Goal: Task Accomplishment & Management: Use online tool/utility

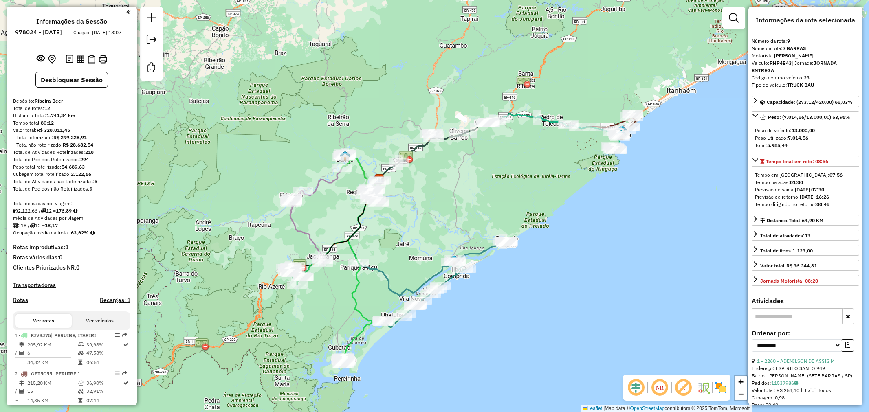
select select "**********"
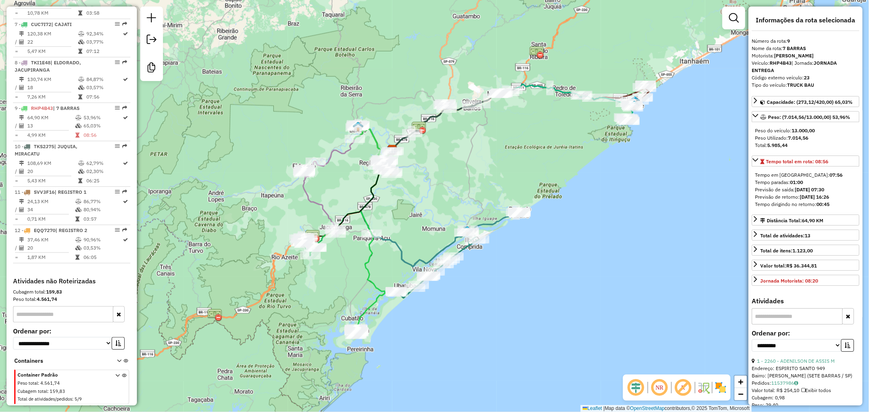
drag, startPoint x: 0, startPoint y: 0, endPoint x: 445, endPoint y: 185, distance: 482.0
click at [445, 185] on div "Janela de atendimento Grade de atendimento Capacidade Transportadoras Veículos …" at bounding box center [434, 206] width 869 height 412
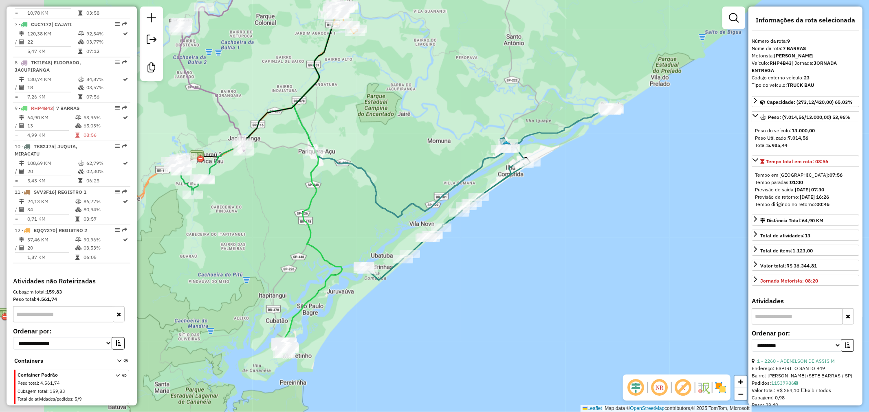
click at [412, 188] on div "Janela de atendimento Grade de atendimento Capacidade Transportadoras Veículos …" at bounding box center [434, 206] width 869 height 412
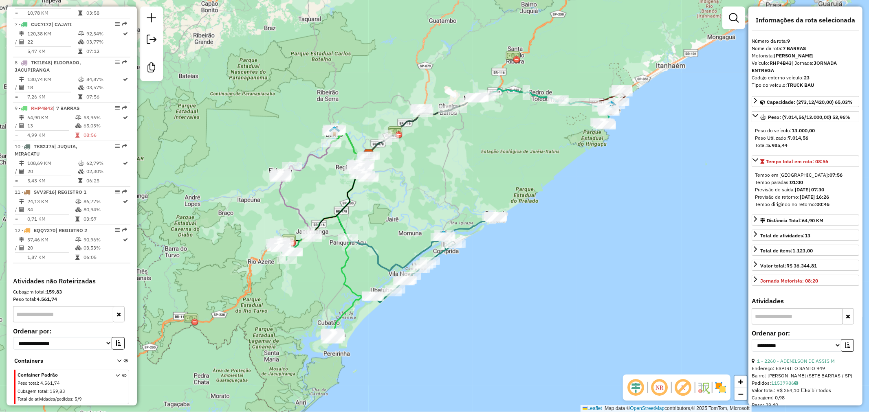
drag, startPoint x: 411, startPoint y: 136, endPoint x: 433, endPoint y: 162, distance: 34.1
click at [433, 162] on div "Janela de atendimento Grade de atendimento Capacidade Transportadoras Veículos …" at bounding box center [434, 206] width 869 height 412
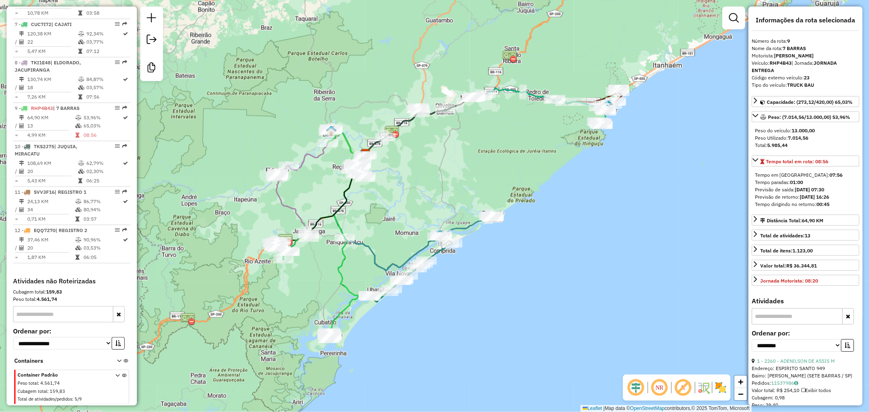
click at [375, 311] on div "Janela de atendimento Grade de atendimento Capacidade Transportadoras Veículos …" at bounding box center [434, 206] width 869 height 412
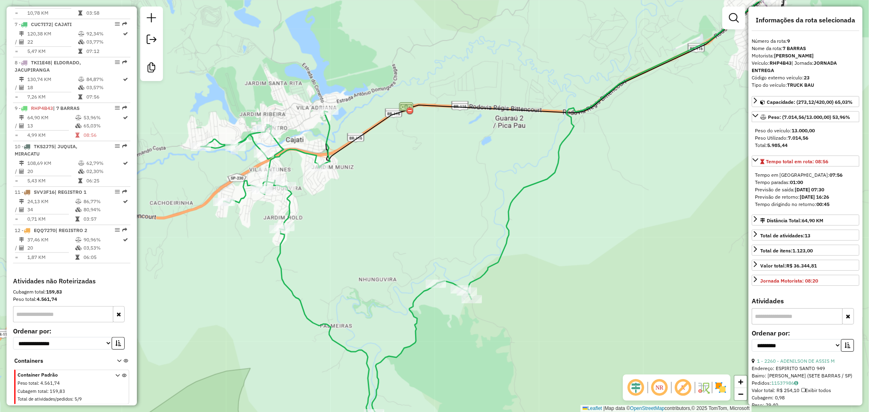
drag, startPoint x: 628, startPoint y: 155, endPoint x: 618, endPoint y: 163, distance: 12.8
click at [618, 163] on div "Janela de atendimento Grade de atendimento Capacidade Transportadoras Veículos …" at bounding box center [434, 206] width 869 height 412
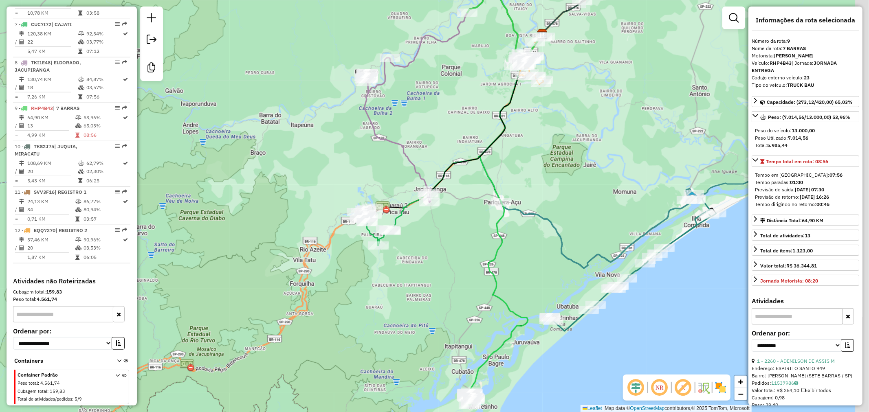
drag, startPoint x: 475, startPoint y: 245, endPoint x: 435, endPoint y: 243, distance: 39.6
click at [443, 244] on div "Janela de atendimento Grade de atendimento Capacidade Transportadoras Veículos …" at bounding box center [434, 206] width 869 height 412
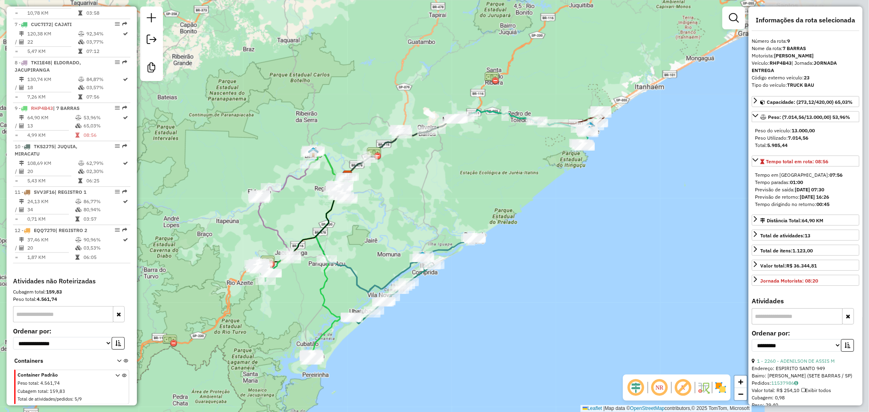
drag, startPoint x: 549, startPoint y: 165, endPoint x: 409, endPoint y: 208, distance: 146.7
click at [409, 208] on div "Janela de atendimento Grade de atendimento Capacidade Transportadoras Veículos …" at bounding box center [434, 206] width 869 height 412
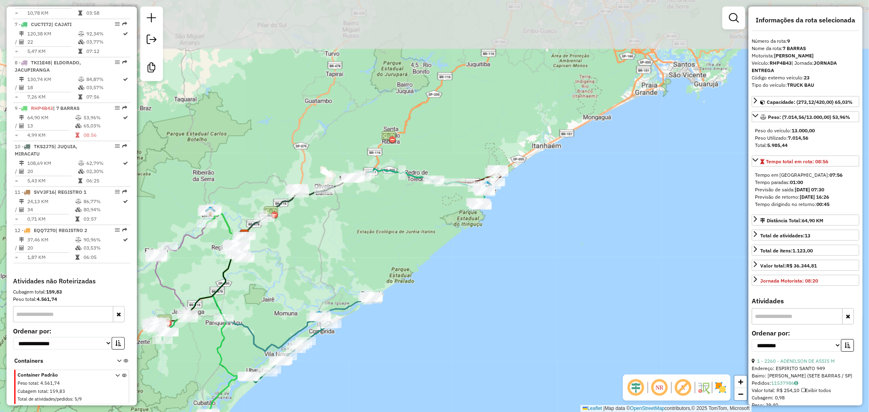
drag, startPoint x: 474, startPoint y: 254, endPoint x: 444, endPoint y: 231, distance: 37.8
click at [431, 268] on div "Janela de atendimento Grade de atendimento Capacidade Transportadoras Veículos …" at bounding box center [434, 206] width 869 height 412
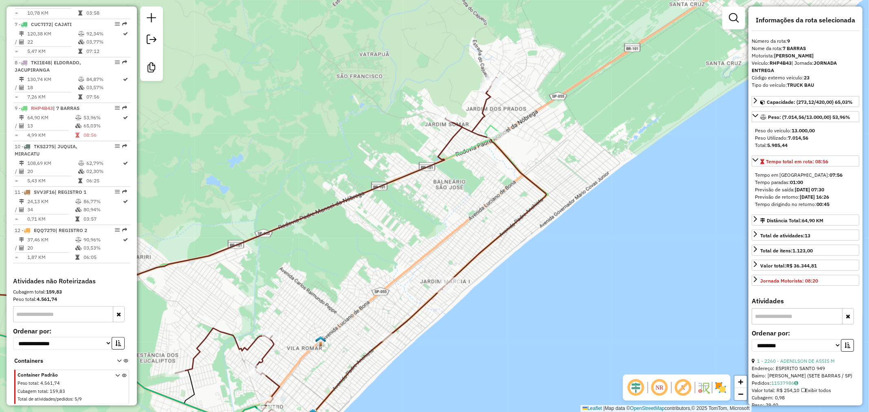
drag, startPoint x: 500, startPoint y: 300, endPoint x: 527, endPoint y: 248, distance: 58.7
click at [527, 248] on div "Janela de atendimento Grade de atendimento Capacidade Transportadoras Veículos …" at bounding box center [434, 206] width 869 height 412
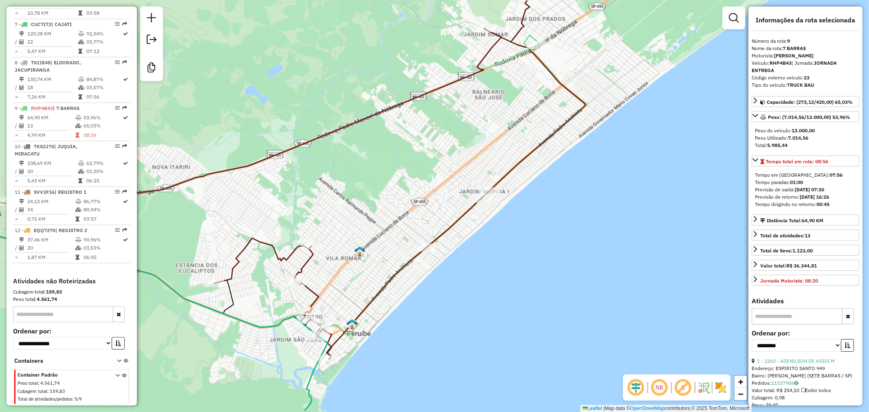
drag, startPoint x: 514, startPoint y: 266, endPoint x: 524, endPoint y: 242, distance: 26.0
click at [524, 242] on div "Janela de atendimento Grade de atendimento Capacidade Transportadoras Veículos …" at bounding box center [434, 206] width 869 height 412
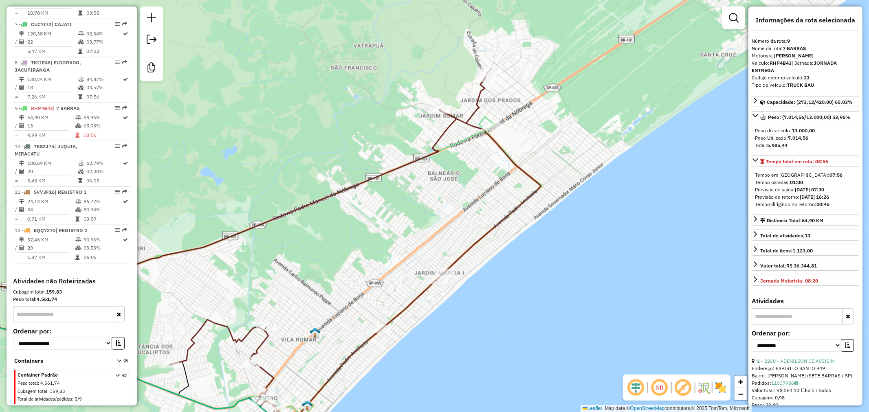
drag, startPoint x: 573, startPoint y: 245, endPoint x: 529, endPoint y: 327, distance: 93.0
click at [529, 327] on div "Janela de atendimento Grade de atendimento Capacidade Transportadoras Veículos …" at bounding box center [434, 206] width 869 height 412
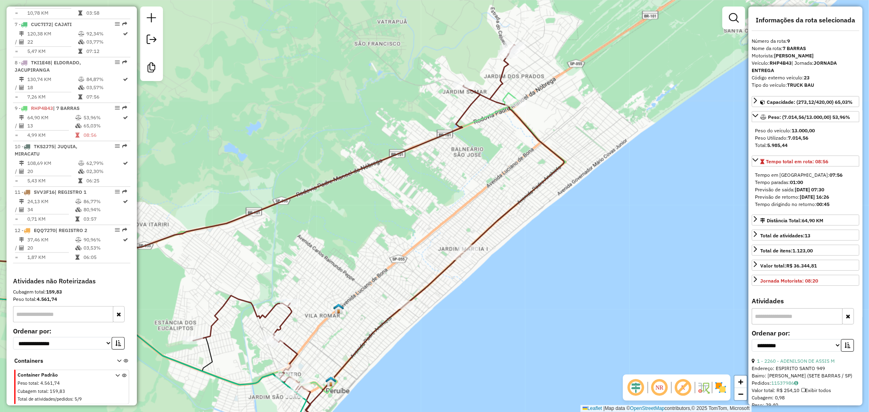
drag, startPoint x: 421, startPoint y: 375, endPoint x: 512, endPoint y: 269, distance: 139.1
click at [512, 269] on div "Janela de atendimento Grade de atendimento Capacidade Transportadoras Veículos …" at bounding box center [434, 206] width 869 height 412
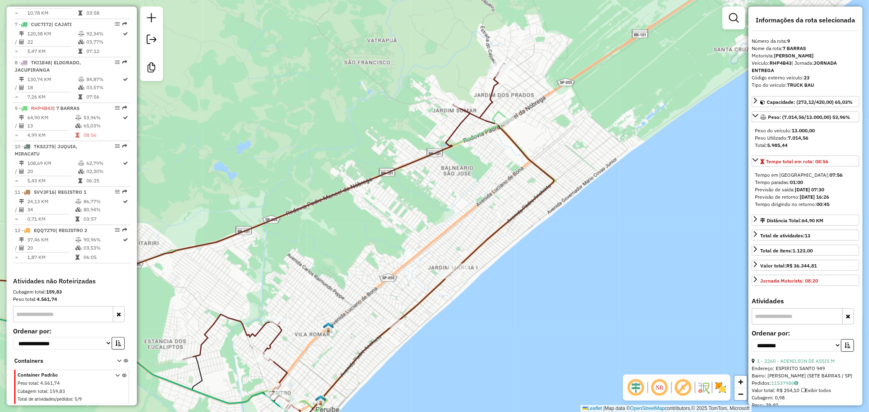
drag, startPoint x: 443, startPoint y: 233, endPoint x: 446, endPoint y: 237, distance: 5.5
click at [443, 241] on div "Janela de atendimento Grade de atendimento Capacidade Transportadoras Veículos …" at bounding box center [434, 206] width 869 height 412
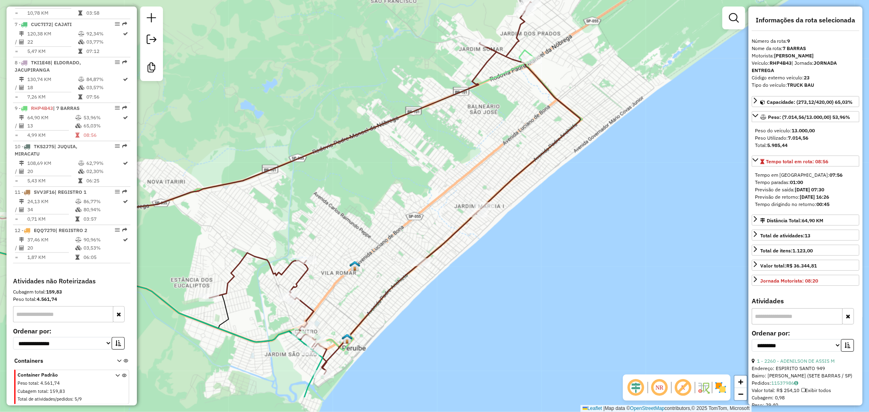
drag, startPoint x: 477, startPoint y: 345, endPoint x: 496, endPoint y: 289, distance: 59.8
click at [497, 289] on div "Janela de atendimento Grade de atendimento Capacidade Transportadoras Veículos …" at bounding box center [434, 206] width 869 height 412
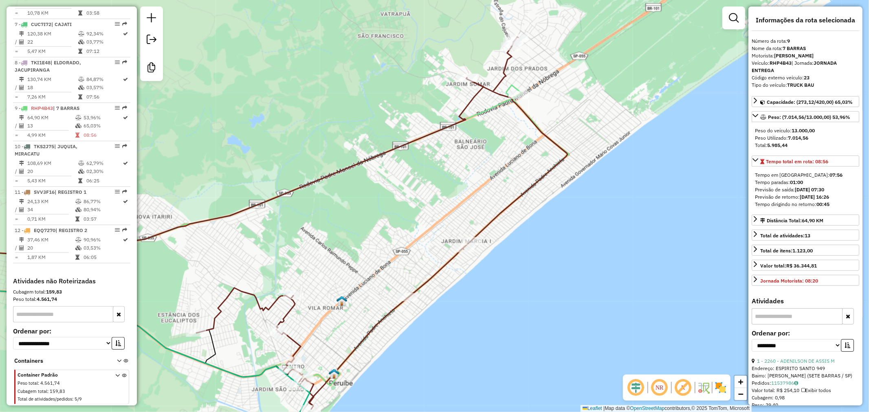
drag, startPoint x: 504, startPoint y: 127, endPoint x: 496, endPoint y: 146, distance: 20.3
click at [496, 146] on div "Janela de atendimento Grade de atendimento Capacidade Transportadoras Veículos …" at bounding box center [434, 206] width 869 height 412
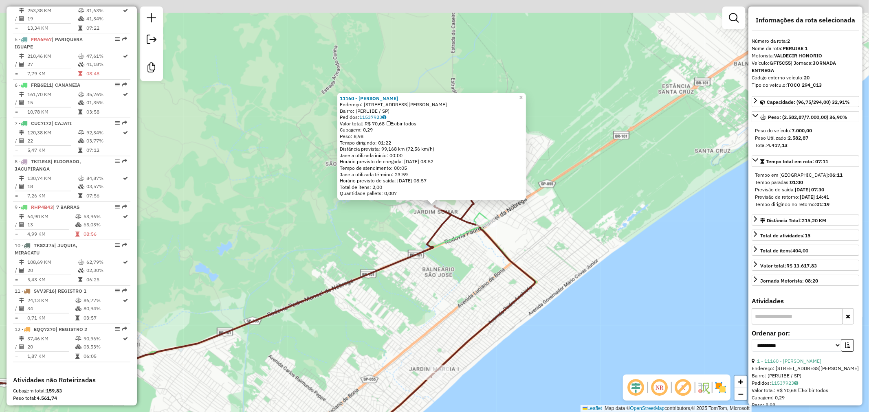
scroll to position [369, 0]
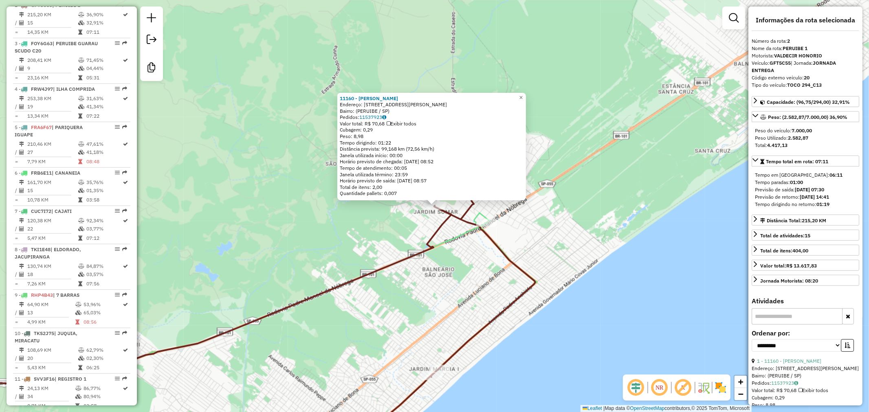
drag, startPoint x: 537, startPoint y: 92, endPoint x: 532, endPoint y: 93, distance: 4.9
click at [533, 93] on div "11160 - JESSICA ALVES Endereço: Estrada Armando Cunha 905 Bairro: (PERUIBE / SP…" at bounding box center [434, 206] width 869 height 412
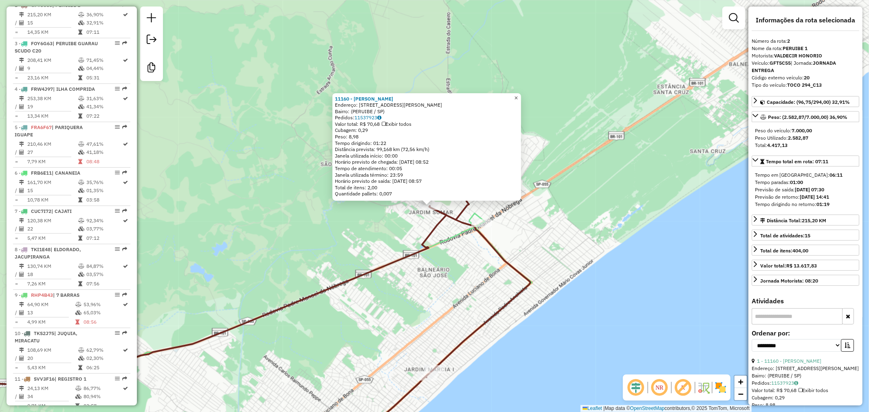
click at [517, 99] on link "×" at bounding box center [517, 98] width 10 height 10
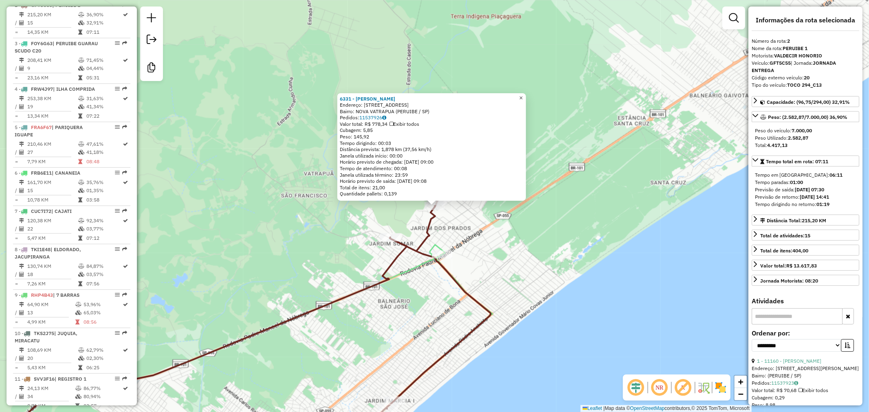
click at [526, 95] on link "×" at bounding box center [521, 98] width 10 height 10
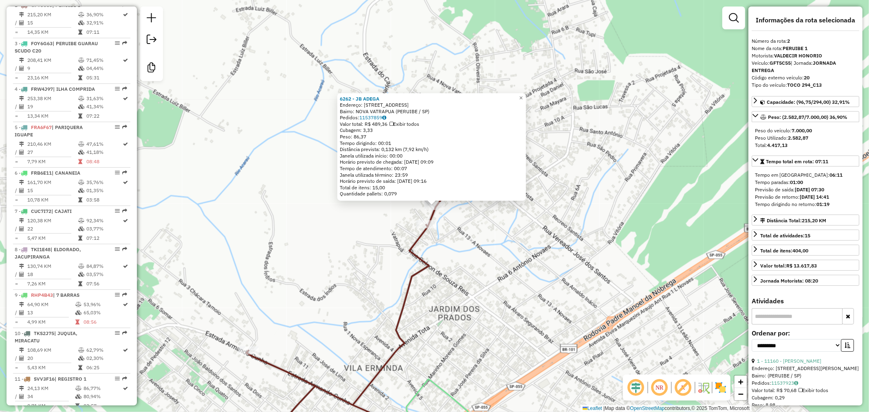
drag, startPoint x: 480, startPoint y: 257, endPoint x: 460, endPoint y: 221, distance: 41.8
click at [476, 254] on div "6262 - JB ADEGA Endereço: Av Nova Vatrapua 370 Bairro: NOVA VATRAPUA (PERUIBE /…" at bounding box center [434, 206] width 869 height 412
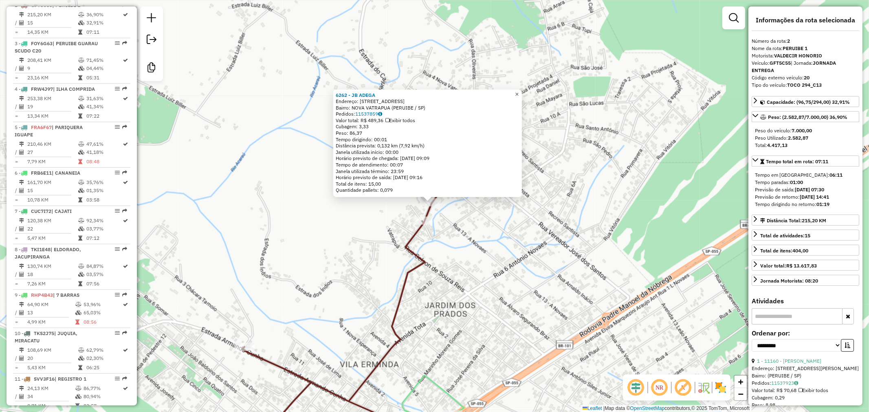
click at [519, 91] on span "×" at bounding box center [517, 94] width 4 height 7
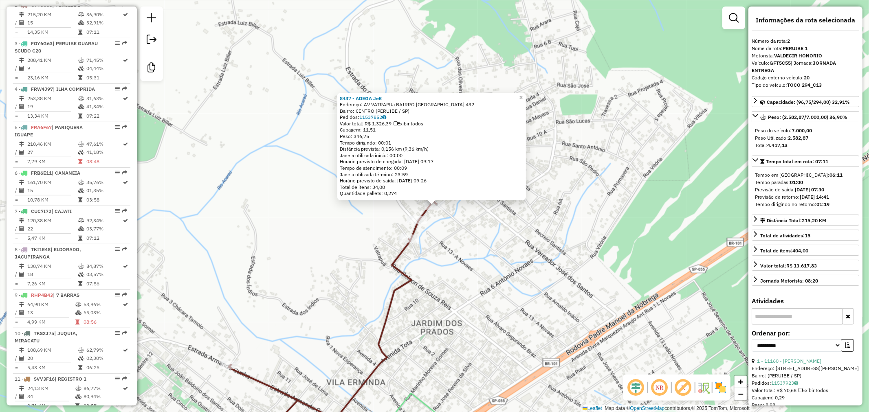
click at [523, 94] on span "×" at bounding box center [521, 97] width 4 height 7
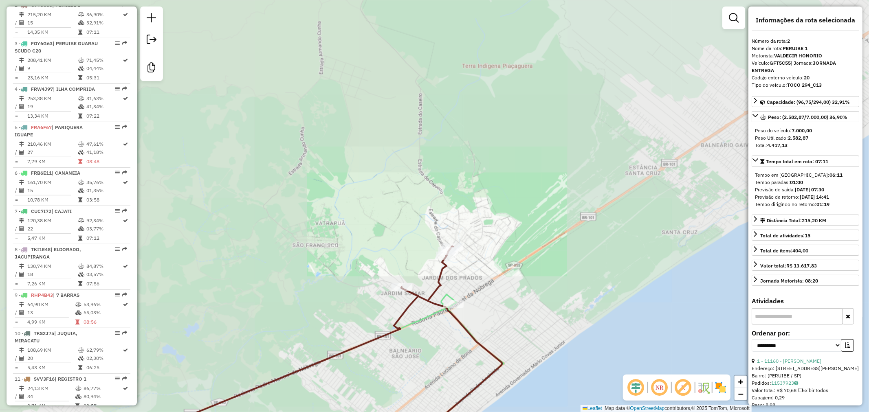
drag, startPoint x: 495, startPoint y: 278, endPoint x: 487, endPoint y: 201, distance: 77.8
click at [487, 201] on div "Janela de atendimento Grade de atendimento Capacidade Transportadoras Veículos …" at bounding box center [434, 206] width 869 height 412
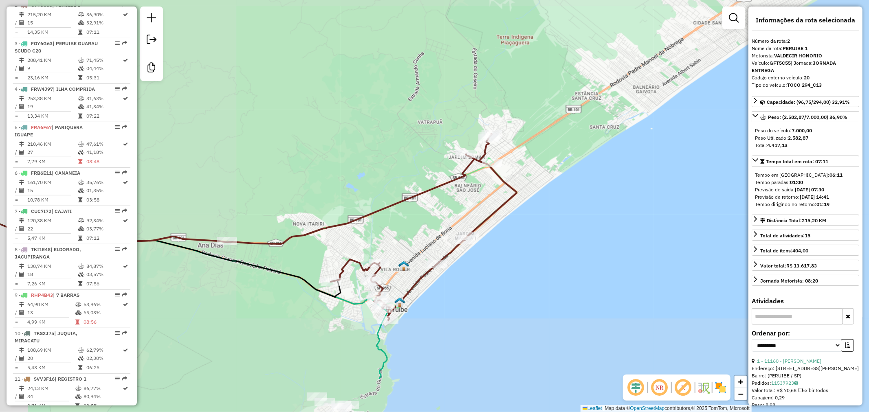
drag, startPoint x: 534, startPoint y: 249, endPoint x: 551, endPoint y: 208, distance: 44.2
click at [551, 208] on div "Janela de atendimento Grade de atendimento Capacidade Transportadoras Veículos …" at bounding box center [434, 206] width 869 height 412
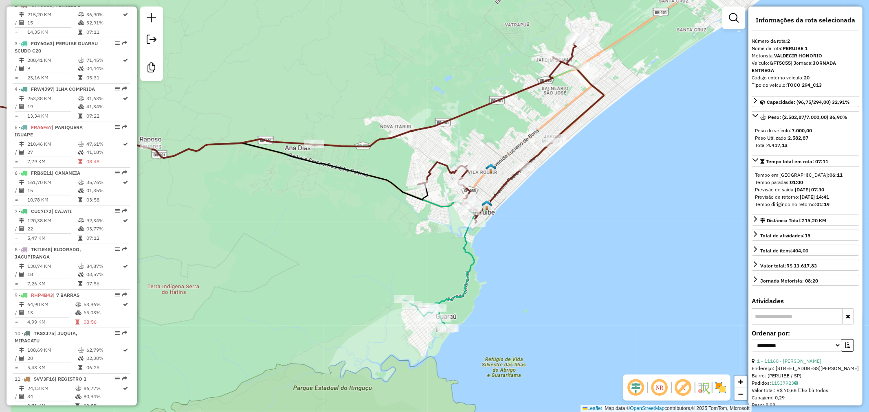
drag, startPoint x: 479, startPoint y: 316, endPoint x: 562, endPoint y: 232, distance: 118.5
click at [562, 232] on div "Janela de atendimento Grade de atendimento Capacidade Transportadoras Veículos …" at bounding box center [434, 206] width 869 height 412
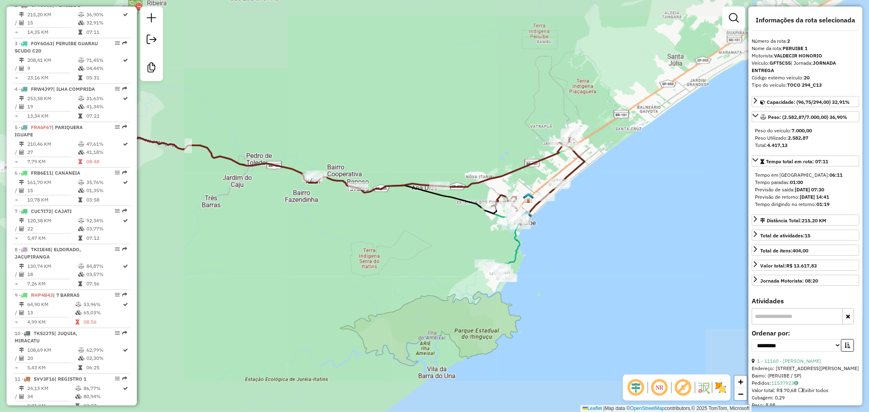
drag, startPoint x: 584, startPoint y: 255, endPoint x: 586, endPoint y: 237, distance: 18.4
click at [586, 237] on div "Janela de atendimento Grade de atendimento Capacidade Transportadoras Veículos …" at bounding box center [434, 206] width 869 height 412
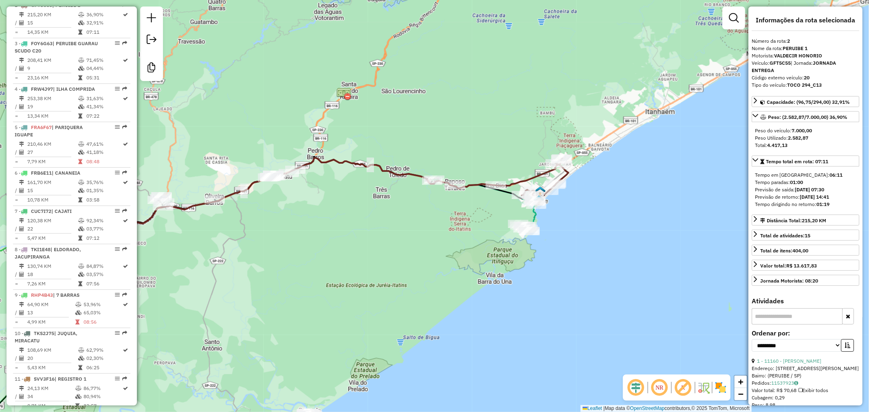
drag, startPoint x: 582, startPoint y: 269, endPoint x: 572, endPoint y: 242, distance: 29.0
click at [572, 242] on div "Janela de atendimento Grade de atendimento Capacidade Transportadoras Veículos …" at bounding box center [434, 206] width 869 height 412
click at [418, 226] on div "Janela de atendimento Grade de atendimento Capacidade Transportadoras Veículos …" at bounding box center [434, 206] width 869 height 412
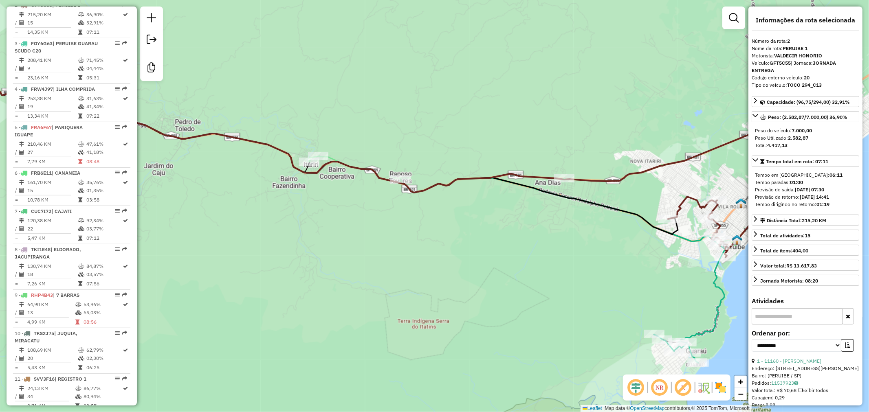
click at [353, 264] on div "Janela de atendimento Grade de atendimento Capacidade Transportadoras Veículos …" at bounding box center [434, 206] width 869 height 412
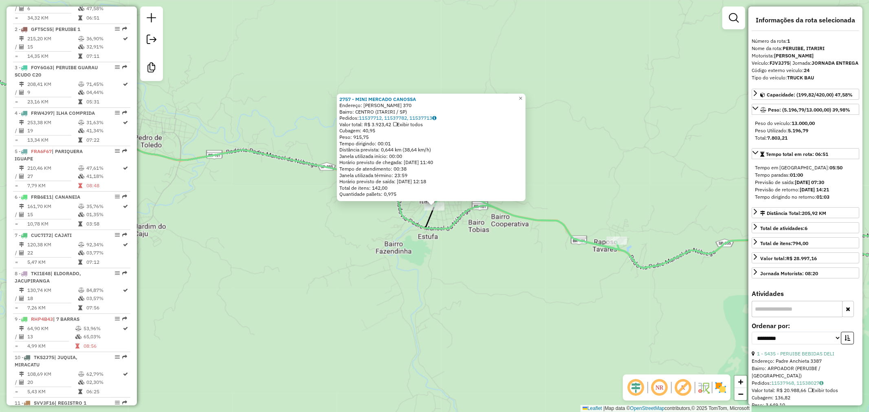
scroll to position [331, 0]
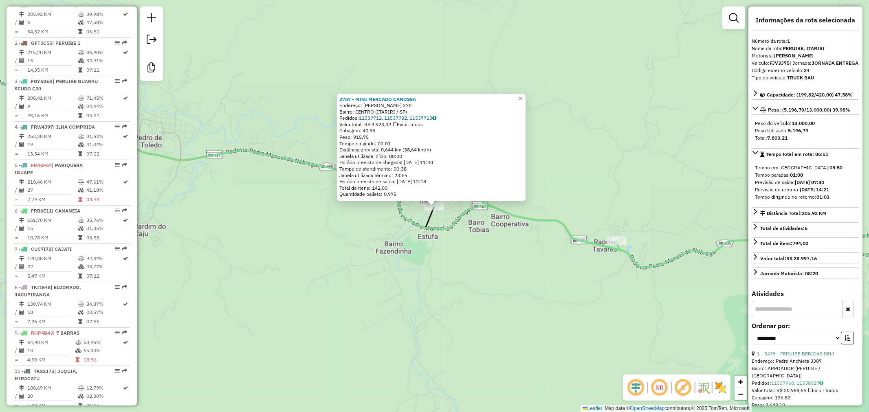
drag, startPoint x: 380, startPoint y: 264, endPoint x: 428, endPoint y: 214, distance: 68.6
click at [383, 262] on div "2757 - MINI MERCADO CANOSSA Endereço: BENEDITO MUNIZ 370 Bairro: CENTRO (ITARIR…" at bounding box center [434, 206] width 869 height 412
click at [525, 93] on span "×" at bounding box center [524, 96] width 4 height 7
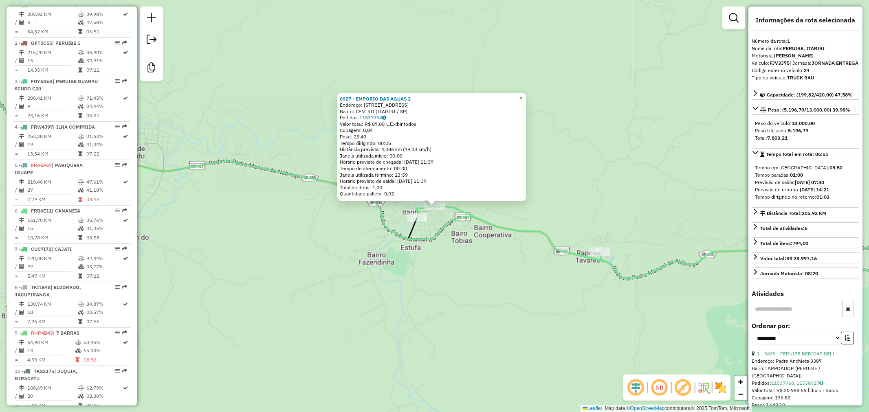
click at [531, 291] on div "6927 - EMPORIO DAS AGUAS 2 Endereço: Rua Do Com rcio 325 Bairro: CENTRO (ITARIR…" at bounding box center [434, 206] width 869 height 412
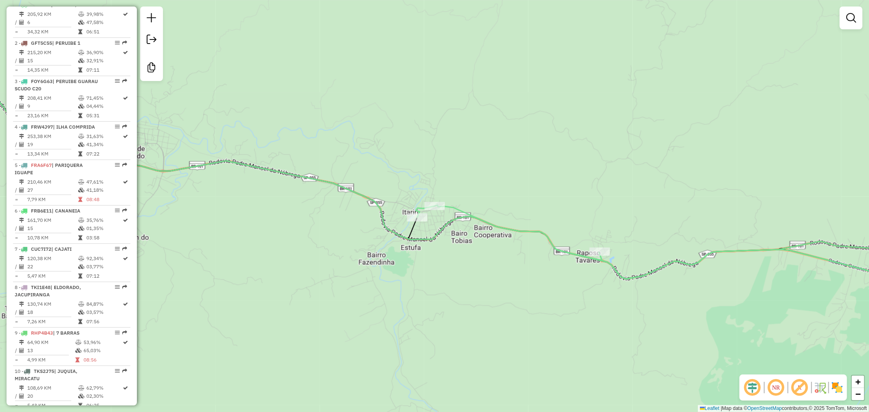
click at [598, 247] on div "Rota 1 - Placa FJV3J75 2751 - MERCADO K BARATO Janela de atendimento Grade de a…" at bounding box center [434, 206] width 869 height 412
select select "**********"
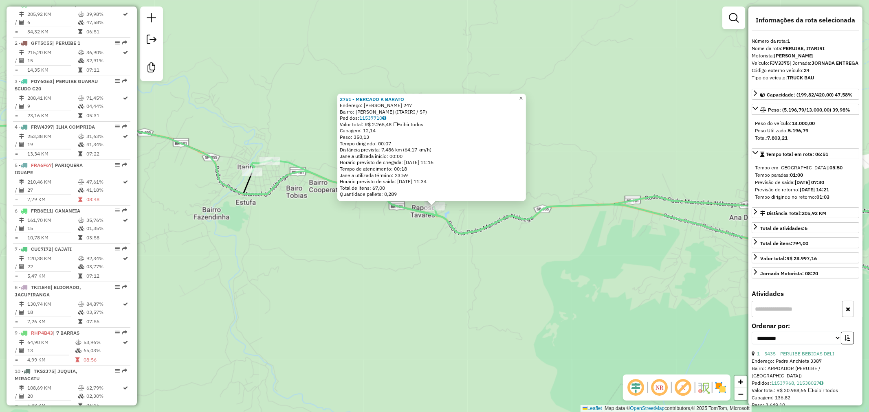
click at [523, 95] on span "×" at bounding box center [521, 98] width 4 height 7
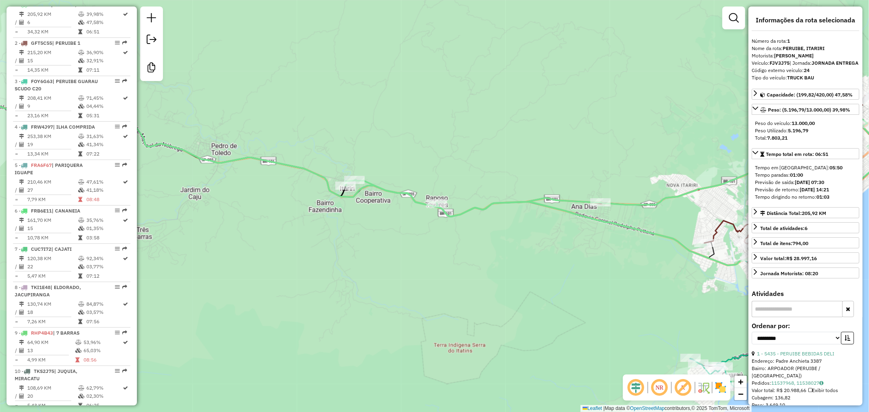
drag, startPoint x: 523, startPoint y: 245, endPoint x: 493, endPoint y: 246, distance: 29.8
click at [493, 246] on div "Janela de atendimento Grade de atendimento Capacidade Transportadoras Veículos …" at bounding box center [434, 206] width 869 height 412
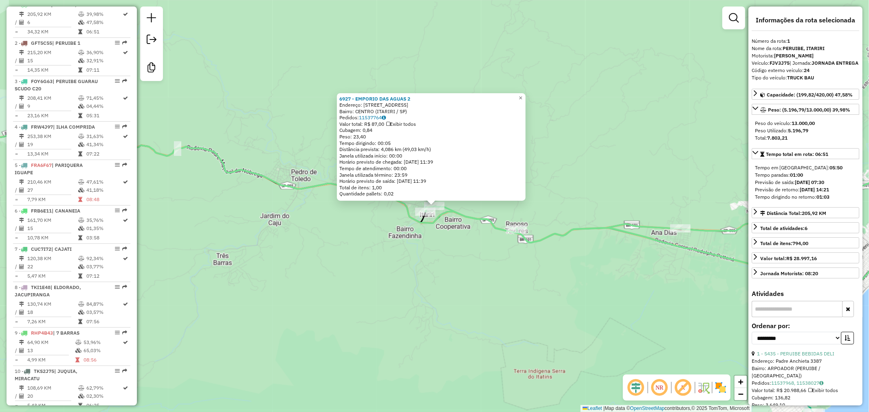
drag, startPoint x: 469, startPoint y: 254, endPoint x: 495, endPoint y: 254, distance: 26.5
click at [470, 254] on div "6927 - EMPORIO DAS AGUAS 2 Endereço: Rua Do Com rcio 325 Bairro: CENTRO (ITARIR…" at bounding box center [434, 206] width 869 height 412
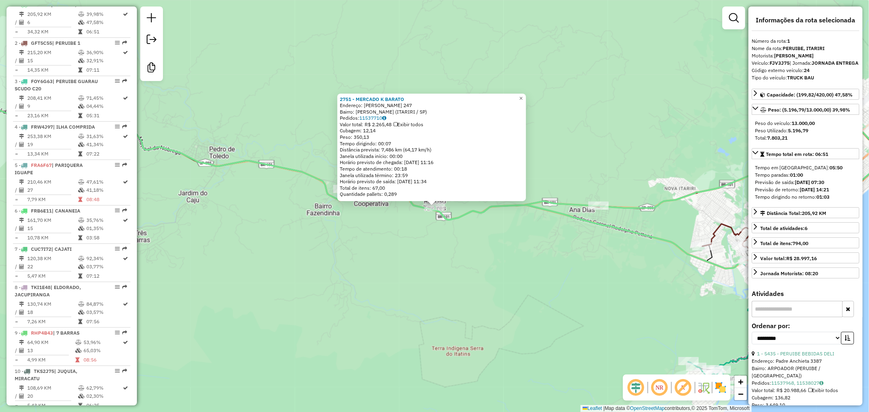
drag, startPoint x: 540, startPoint y: 267, endPoint x: 573, endPoint y: 248, distance: 37.3
click at [545, 265] on div "2751 - MERCADO K BARATO Endereço: OSVALDO POMPEU 247 Bairro: RAPOSO TAVARES (IT…" at bounding box center [434, 206] width 869 height 412
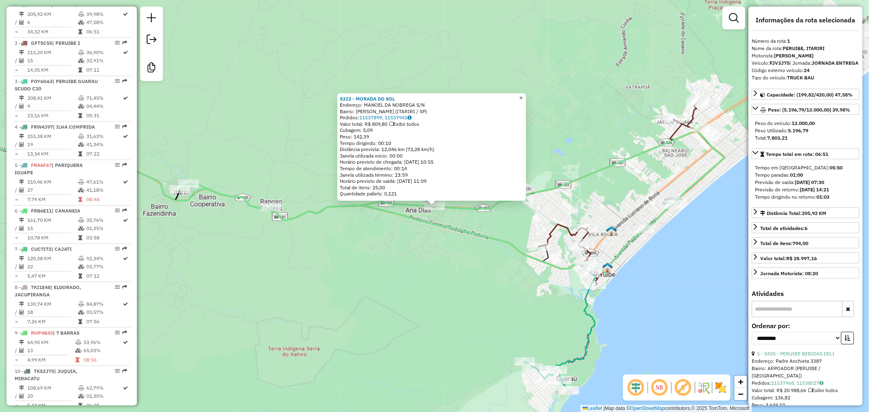
click at [524, 93] on link "×" at bounding box center [521, 98] width 10 height 10
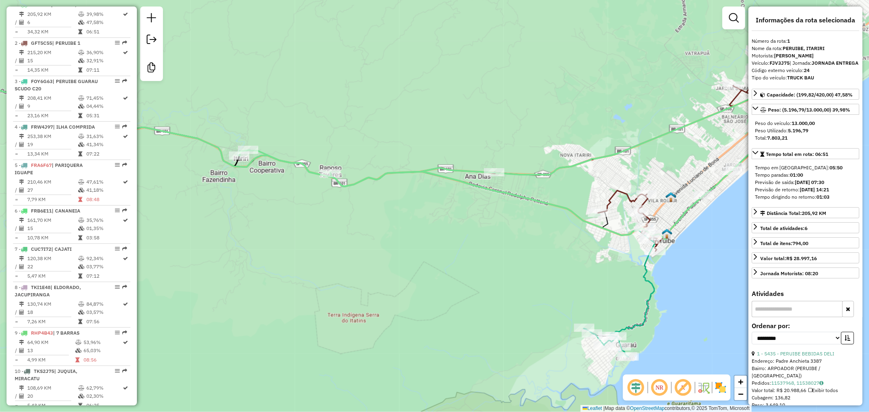
drag, startPoint x: 335, startPoint y: 227, endPoint x: 395, endPoint y: 193, distance: 68.5
click at [395, 193] on div "Janela de atendimento Grade de atendimento Capacidade Transportadoras Veículos …" at bounding box center [434, 206] width 869 height 412
drag, startPoint x: 280, startPoint y: 187, endPoint x: 337, endPoint y: 225, distance: 69.6
click at [337, 225] on div "Rota 1 - Placa FJV3J75 6927 - EMPORIO DAS AGUAS 2 Rota 1 - Placa FJV3J75 2757 -…" at bounding box center [434, 206] width 869 height 412
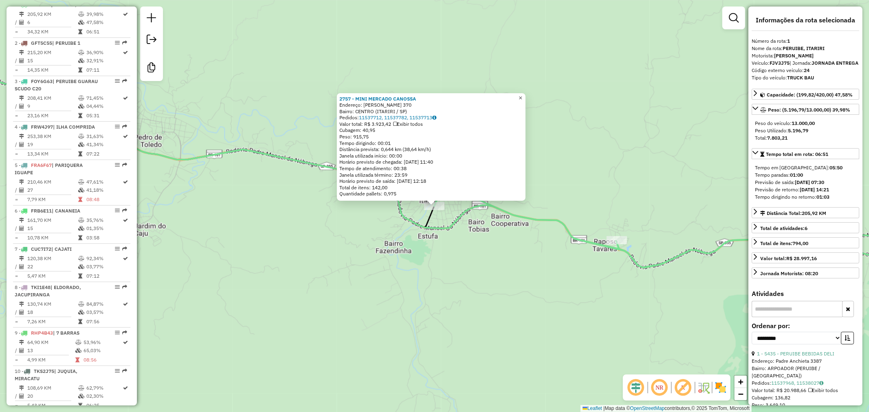
drag, startPoint x: 523, startPoint y: 94, endPoint x: 517, endPoint y: 99, distance: 8.4
click at [523, 94] on link "×" at bounding box center [521, 98] width 10 height 10
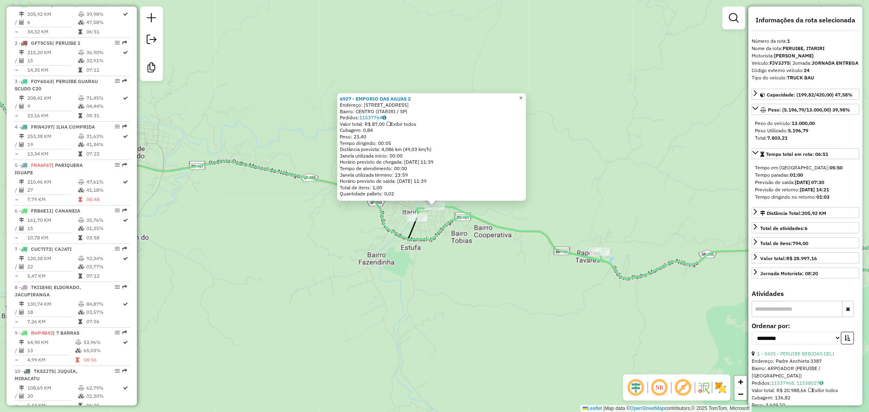
click at [523, 94] on span "×" at bounding box center [521, 97] width 4 height 7
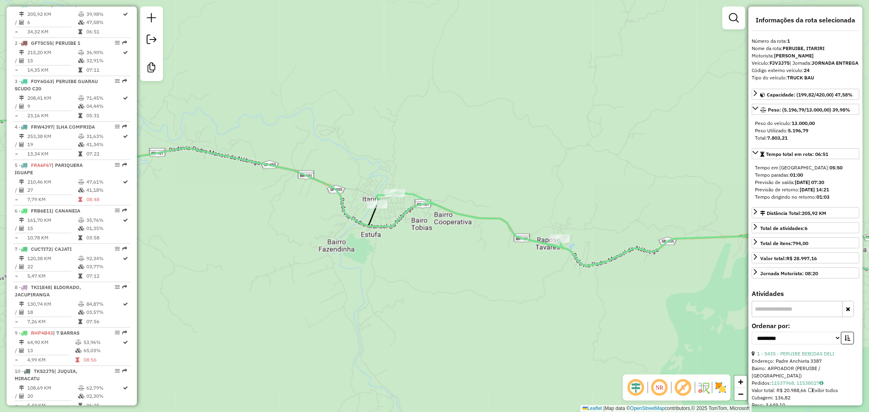
drag, startPoint x: 495, startPoint y: 262, endPoint x: 453, endPoint y: 247, distance: 44.3
click at [454, 248] on div "Janela de atendimento Grade de atendimento Capacidade Transportadoras Veículos …" at bounding box center [434, 206] width 869 height 412
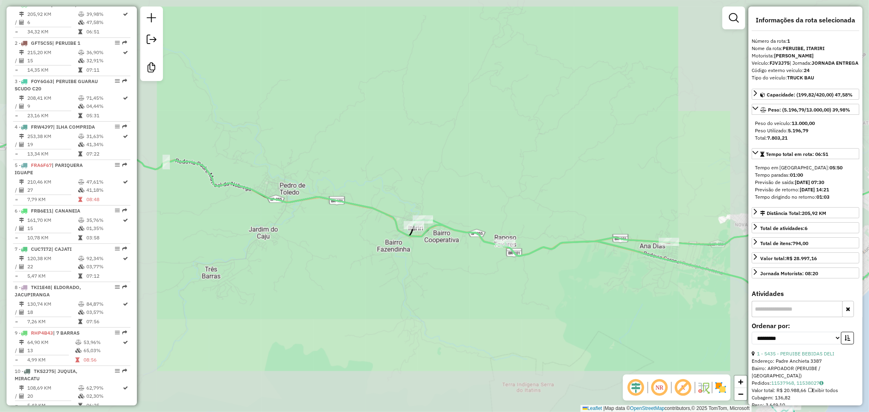
drag, startPoint x: 435, startPoint y: 266, endPoint x: 419, endPoint y: 262, distance: 16.8
click at [419, 262] on div "Janela de atendimento Grade de atendimento Capacidade Transportadoras Veículos …" at bounding box center [434, 206] width 869 height 412
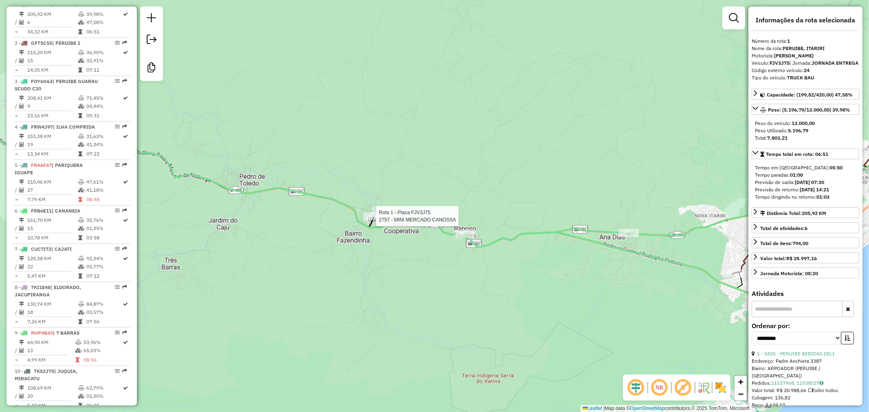
click at [377, 221] on div at bounding box center [374, 216] width 20 height 8
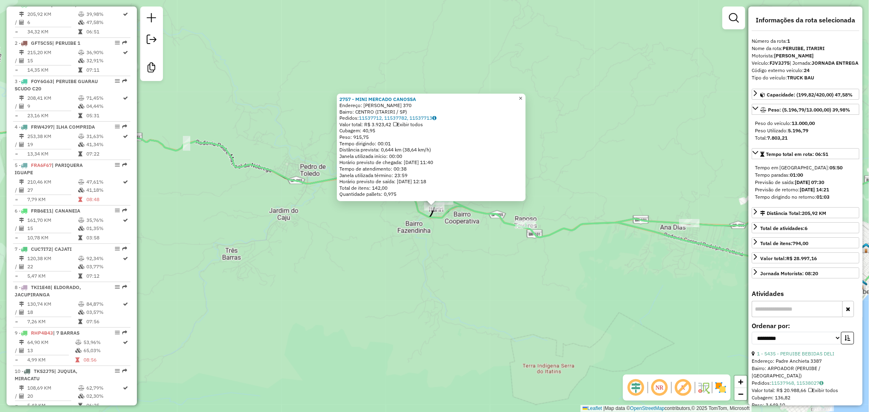
click at [523, 95] on span "×" at bounding box center [521, 98] width 4 height 7
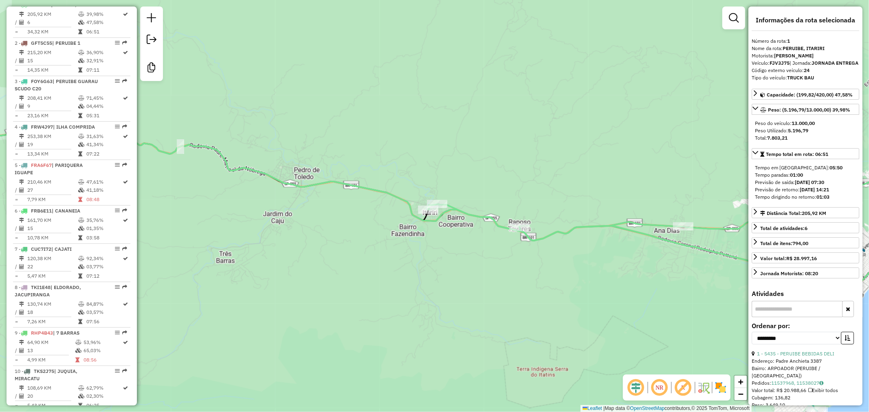
drag, startPoint x: 533, startPoint y: 234, endPoint x: 447, endPoint y: 251, distance: 87.4
click at [447, 250] on icon at bounding box center [689, 196] width 523 height 106
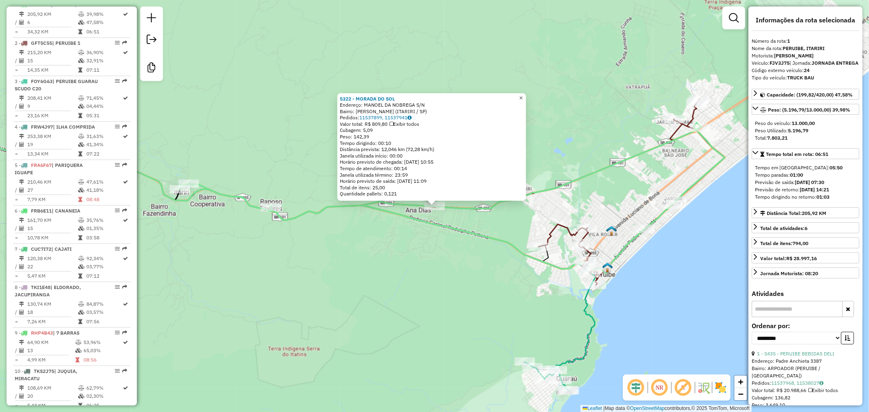
click at [523, 94] on span "×" at bounding box center [521, 97] width 4 height 7
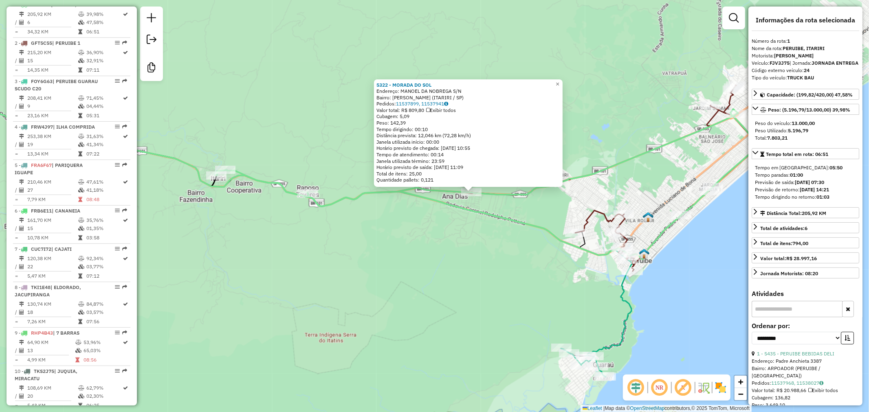
drag, startPoint x: 371, startPoint y: 279, endPoint x: 424, endPoint y: 265, distance: 55.2
click at [424, 265] on div "5322 - MORADA DO SOL Endereço: MANOEL DA NOBREGA S/N Bairro: ANA DIAS (ITARIRI …" at bounding box center [434, 206] width 869 height 412
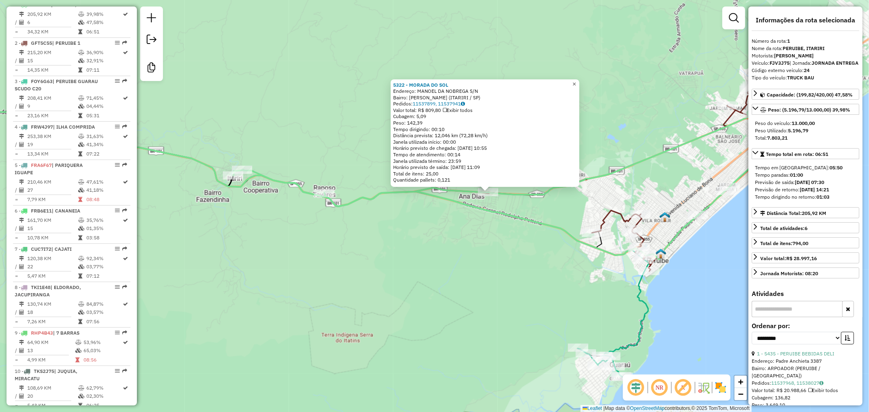
click at [576, 82] on span "×" at bounding box center [575, 84] width 4 height 7
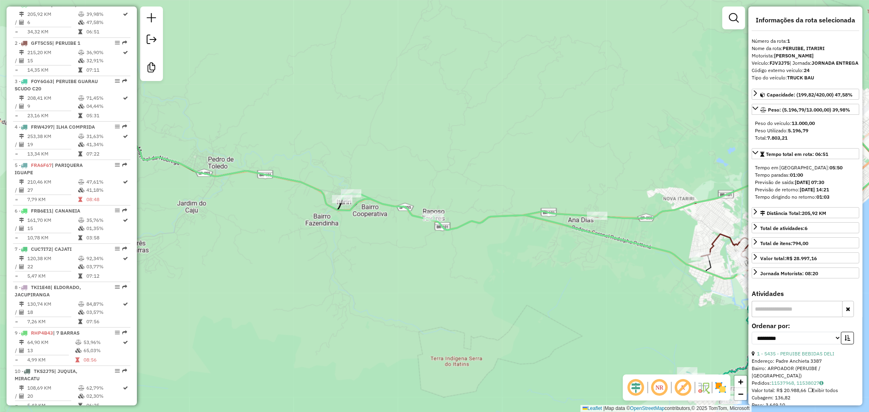
drag, startPoint x: 356, startPoint y: 232, endPoint x: 462, endPoint y: 254, distance: 108.6
click at [462, 254] on div "Janela de atendimento Grade de atendimento Capacidade Transportadoras Veículos …" at bounding box center [434, 206] width 869 height 412
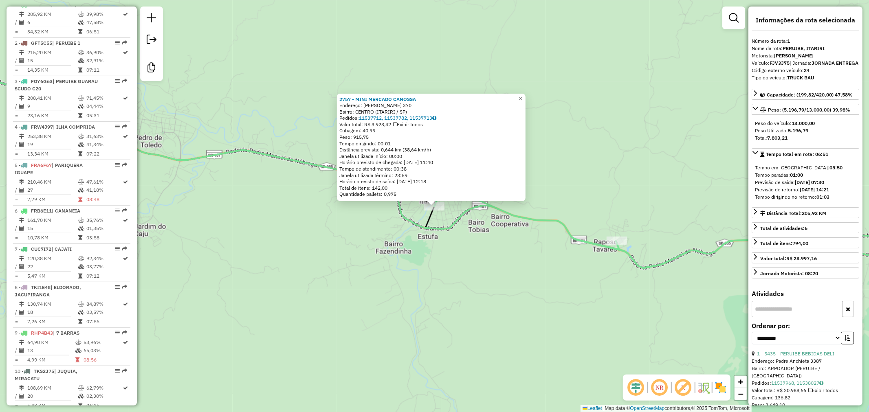
click at [526, 96] on link "×" at bounding box center [521, 98] width 10 height 10
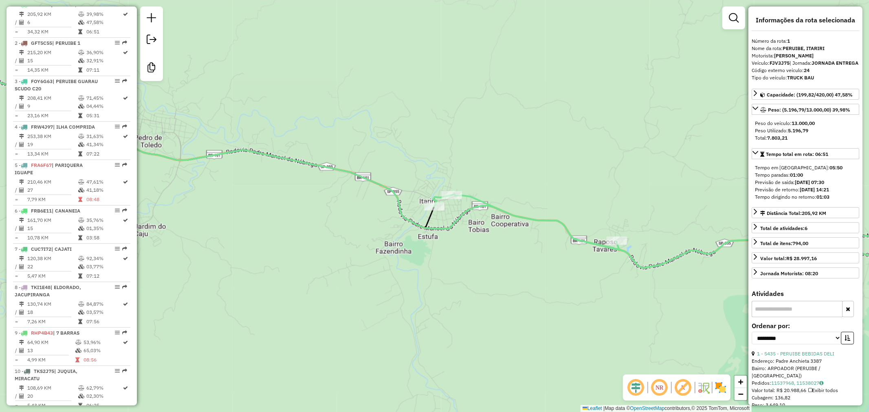
drag, startPoint x: 547, startPoint y: 251, endPoint x: 501, endPoint y: 251, distance: 46.1
click at [501, 251] on icon at bounding box center [694, 231] width 523 height 74
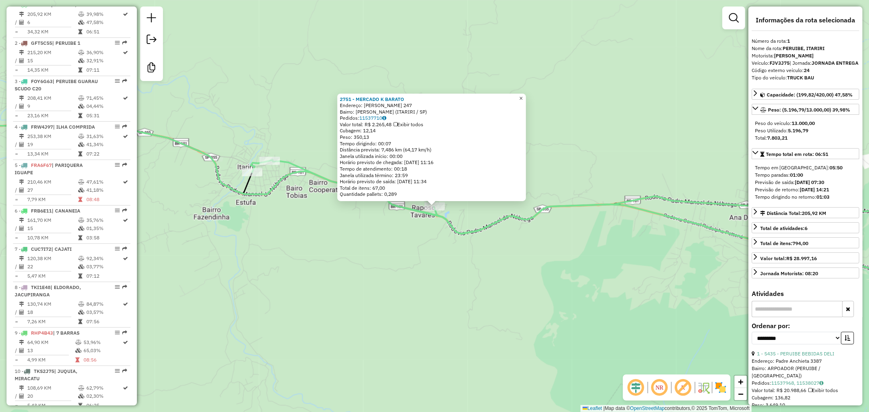
click at [523, 95] on span "×" at bounding box center [521, 98] width 4 height 7
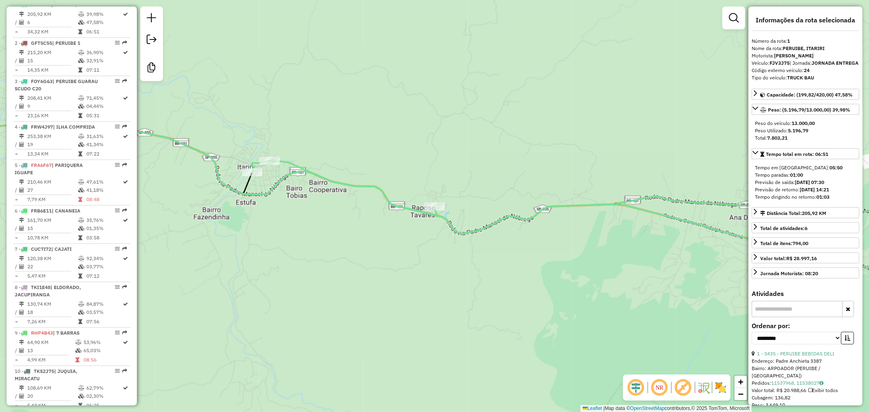
drag, startPoint x: 296, startPoint y: 188, endPoint x: 395, endPoint y: 201, distance: 99.8
click at [395, 201] on div "Janela de atendimento Grade de atendimento Capacidade Transportadoras Veículos …" at bounding box center [434, 206] width 869 height 412
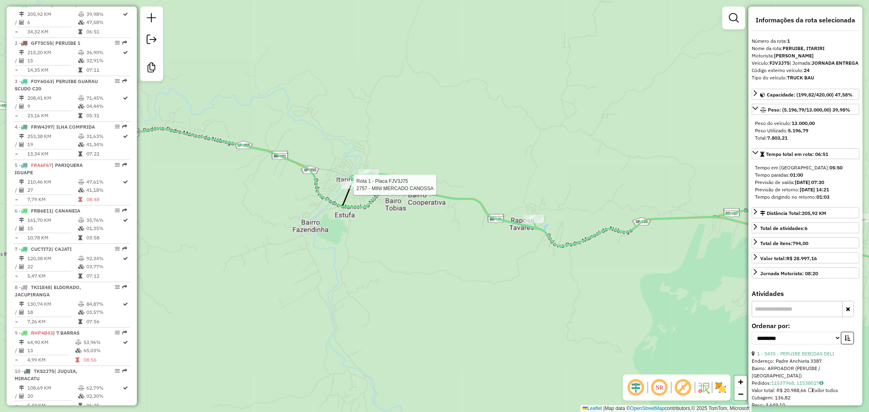
click at [353, 189] on div at bounding box center [351, 185] width 20 height 8
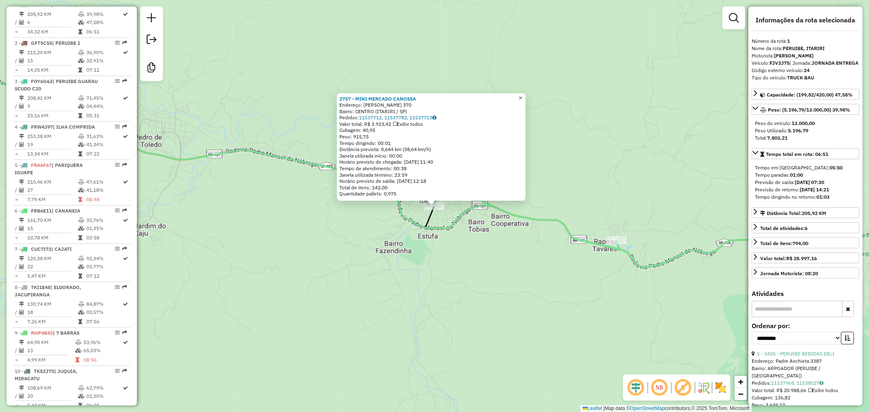
click at [523, 94] on span "×" at bounding box center [521, 97] width 4 height 7
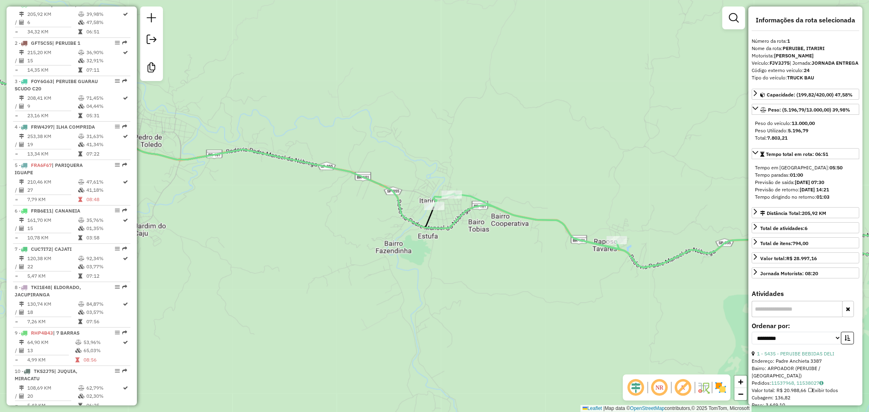
click at [457, 194] on icon at bounding box center [694, 231] width 523 height 74
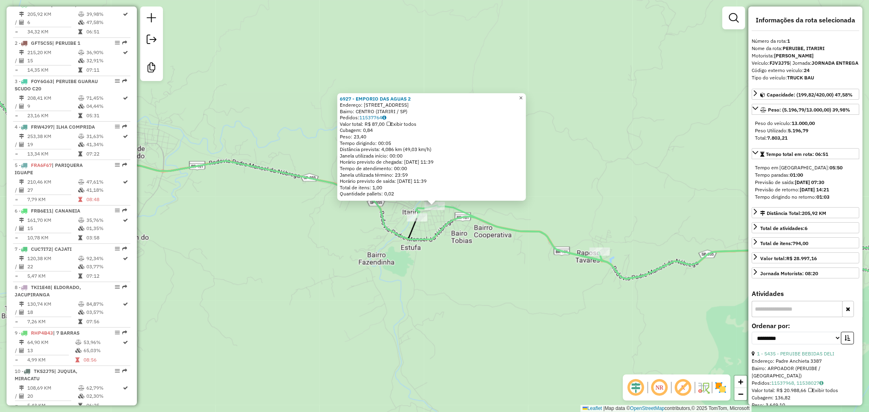
click at [523, 94] on span "×" at bounding box center [521, 97] width 4 height 7
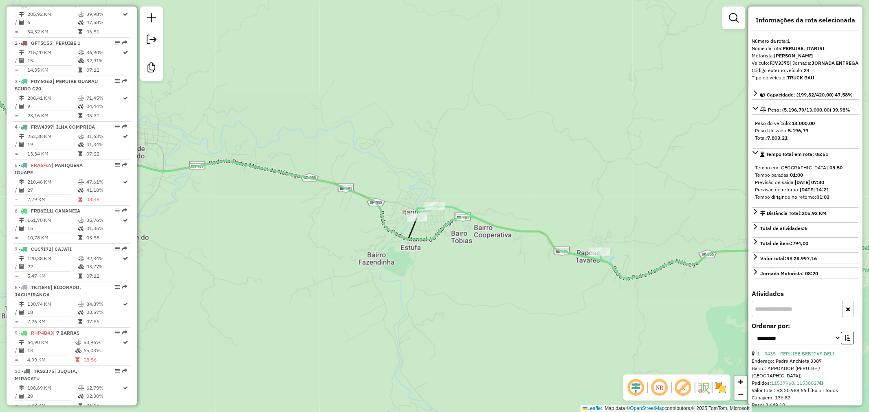
click at [385, 245] on div "Janela de atendimento Grade de atendimento Capacidade Transportadoras Veículos …" at bounding box center [434, 206] width 869 height 412
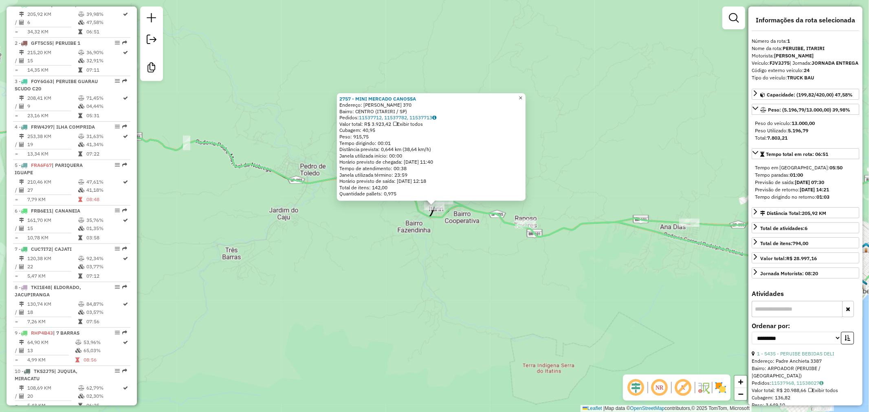
click at [523, 96] on span "×" at bounding box center [521, 98] width 4 height 7
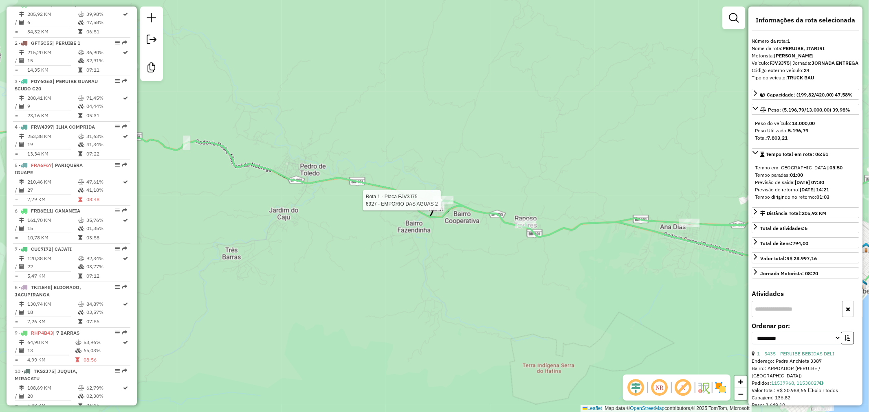
click at [449, 205] on div at bounding box center [443, 200] width 20 height 8
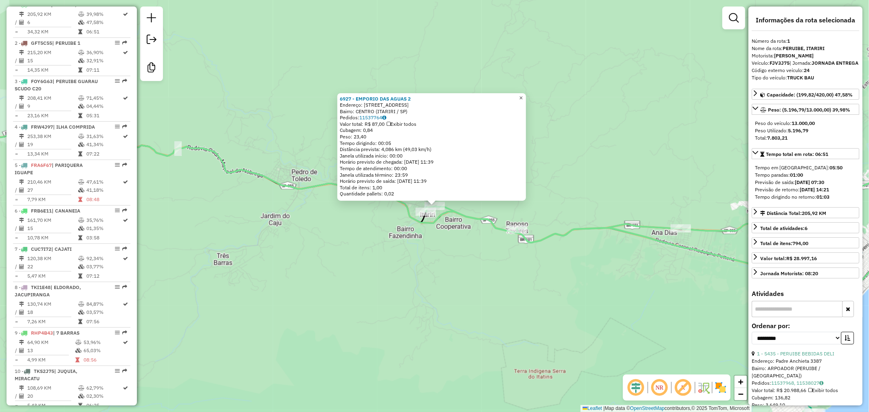
click at [526, 99] on link "×" at bounding box center [521, 98] width 10 height 10
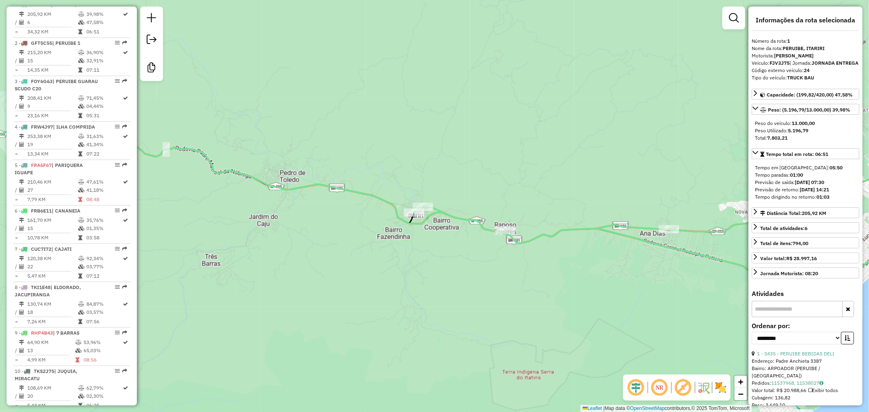
drag, startPoint x: 551, startPoint y: 174, endPoint x: 463, endPoint y: 181, distance: 88.7
click at [463, 176] on div "Janela de atendimento Grade de atendimento Capacidade Transportadoras Veículos …" at bounding box center [434, 206] width 869 height 412
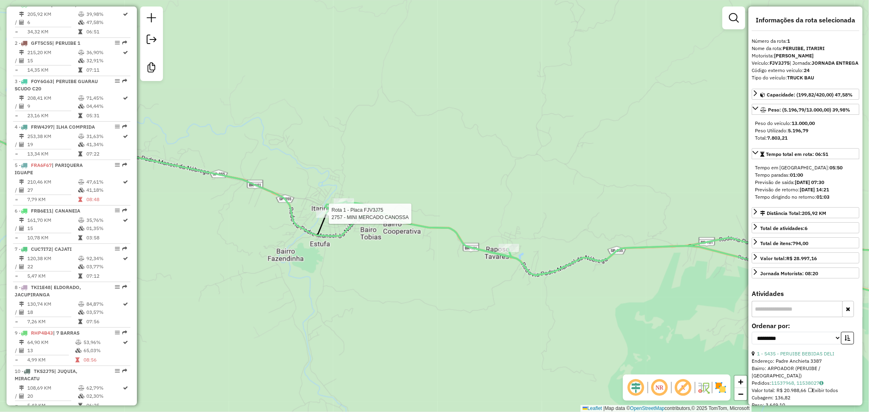
click at [325, 218] on div at bounding box center [326, 214] width 20 height 8
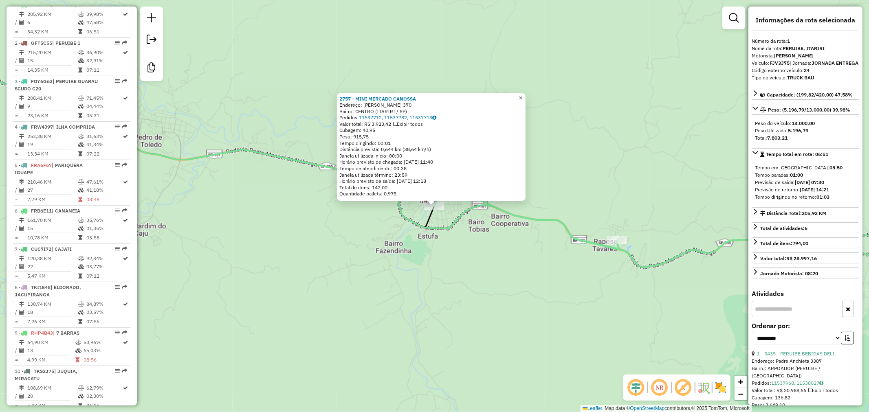
click at [523, 95] on span "×" at bounding box center [521, 98] width 4 height 7
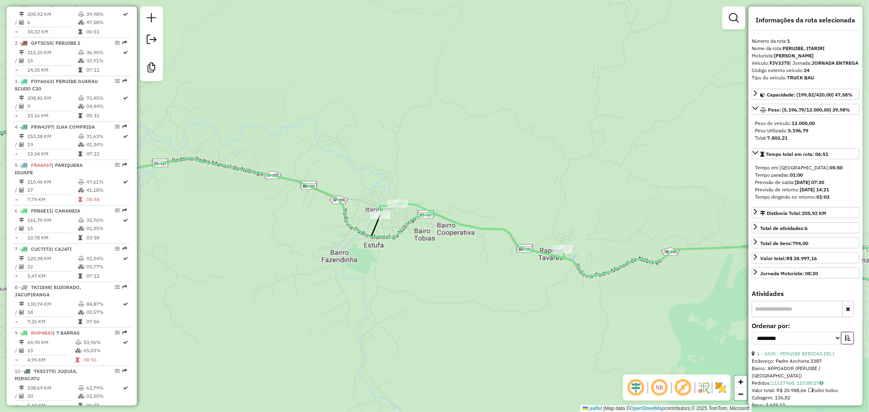
drag, startPoint x: 487, startPoint y: 231, endPoint x: 435, endPoint y: 239, distance: 52.8
click at [435, 239] on div "Janela de atendimento Grade de atendimento Capacidade Transportadoras Veículos …" at bounding box center [434, 206] width 869 height 412
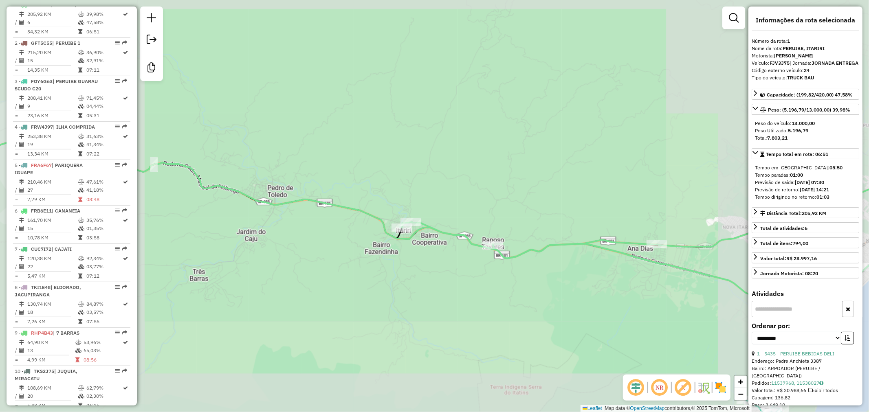
drag, startPoint x: 504, startPoint y: 301, endPoint x: 371, endPoint y: 237, distance: 147.1
click at [371, 237] on div "Janela de atendimento Grade de atendimento Capacidade Transportadoras Veículos …" at bounding box center [434, 206] width 869 height 412
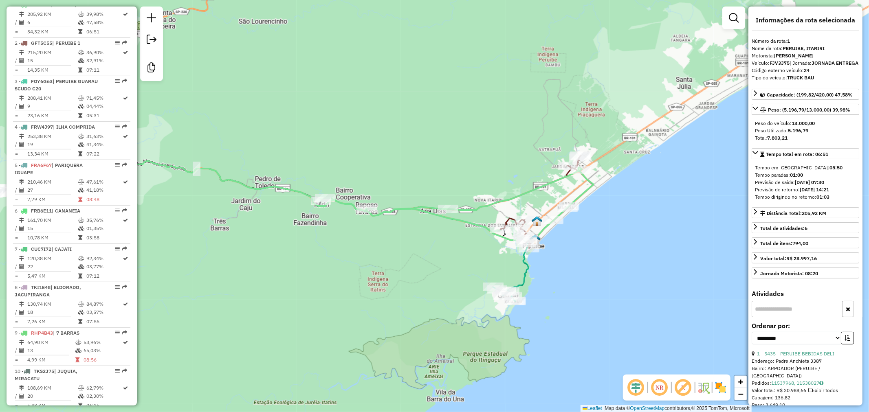
drag, startPoint x: 432, startPoint y: 262, endPoint x: 462, endPoint y: 225, distance: 47.9
click at [462, 225] on div "Janela de atendimento Grade de atendimento Capacidade Transportadoras Veículos …" at bounding box center [434, 206] width 869 height 412
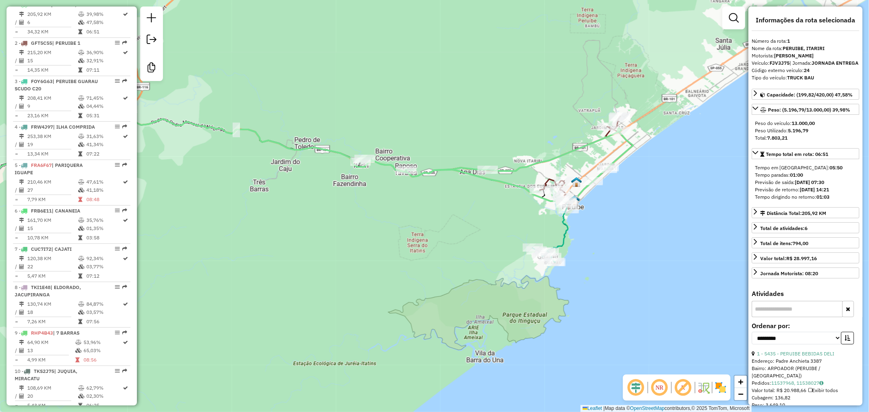
drag, startPoint x: 477, startPoint y: 105, endPoint x: 483, endPoint y: 106, distance: 5.5
click at [481, 105] on div "Janela de atendimento Grade de atendimento Capacidade Transportadoras Veículos …" at bounding box center [434, 206] width 869 height 412
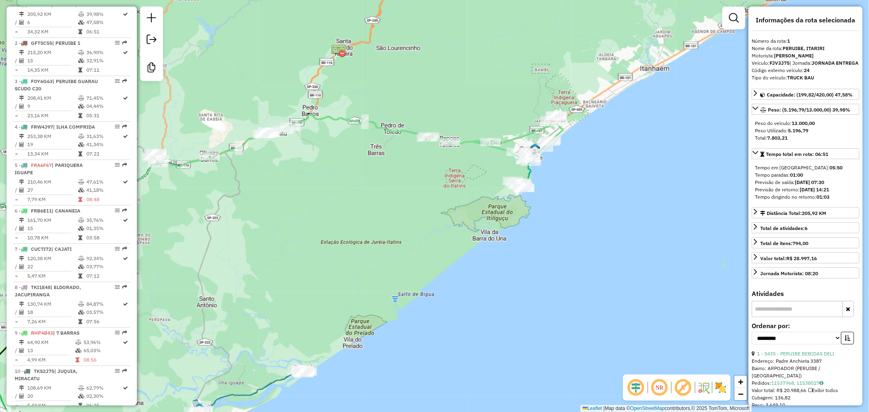
drag, startPoint x: 427, startPoint y: 262, endPoint x: 508, endPoint y: 249, distance: 82.6
click at [511, 249] on div "Janela de atendimento Grade de atendimento Capacidade Transportadoras Veículos …" at bounding box center [434, 206] width 869 height 412
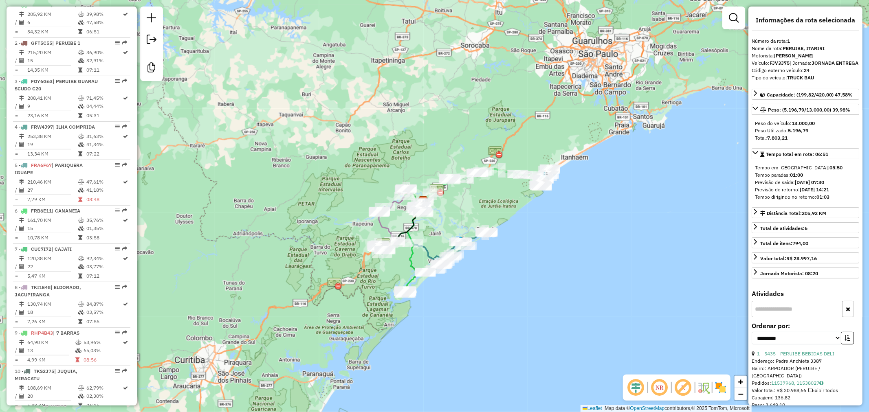
drag, startPoint x: 520, startPoint y: 229, endPoint x: 524, endPoint y: 220, distance: 9.7
click at [524, 220] on div "Janela de atendimento Grade de atendimento Capacidade Transportadoras Veículos …" at bounding box center [434, 206] width 869 height 412
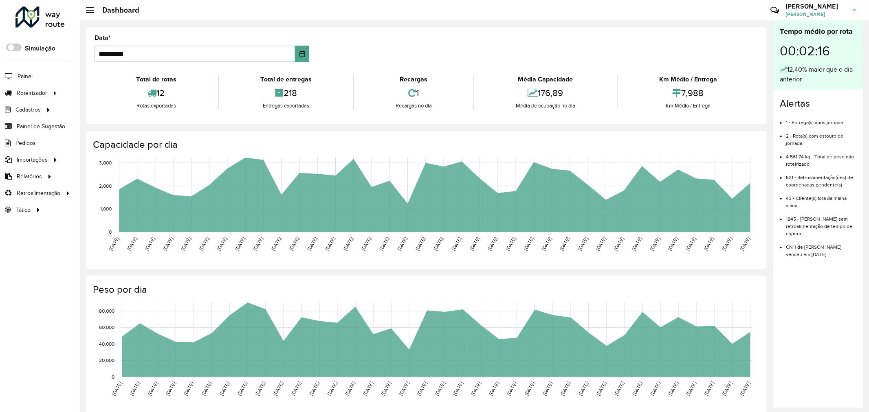
click at [49, 25] on div at bounding box center [39, 17] width 49 height 21
